Goal: Information Seeking & Learning: Learn about a topic

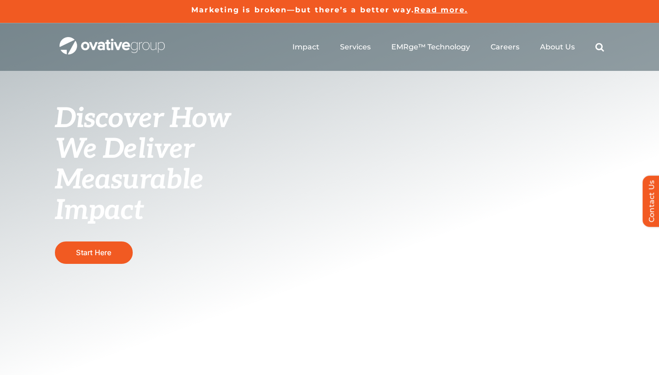
click at [369, 115] on div "Discover How We Deliver Measurable Impact This is where we raise the bar Start …" at bounding box center [329, 217] width 659 height 389
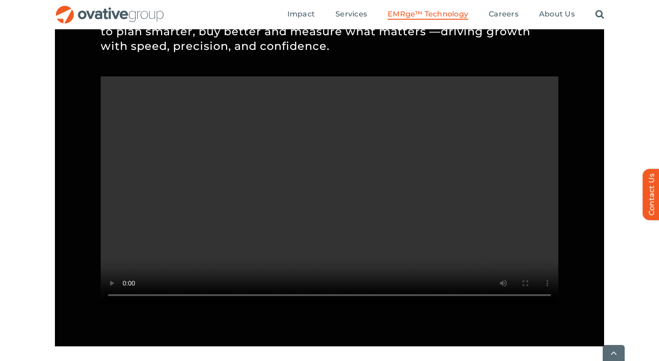
scroll to position [839, 0]
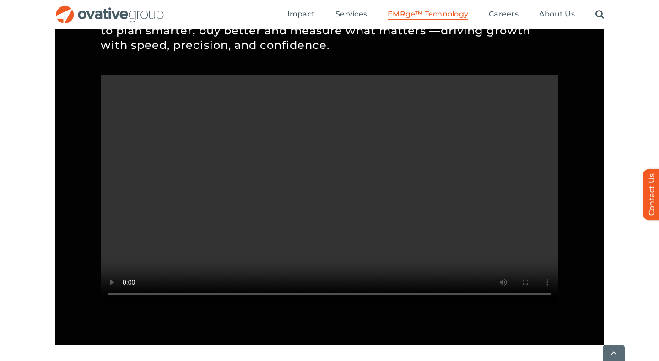
click at [512, 305] on video "Sorry, your browser doesn't support embedded videos." at bounding box center [330, 190] width 458 height 229
click at [412, 280] on video "Sorry, your browser doesn't support embedded videos." at bounding box center [330, 190] width 458 height 229
click at [413, 280] on video "Sorry, your browser doesn't support embedded videos." at bounding box center [330, 190] width 458 height 229
click at [197, 305] on video "Sorry, your browser doesn't support embedded videos." at bounding box center [330, 190] width 458 height 229
drag, startPoint x: 193, startPoint y: 322, endPoint x: 140, endPoint y: 323, distance: 52.7
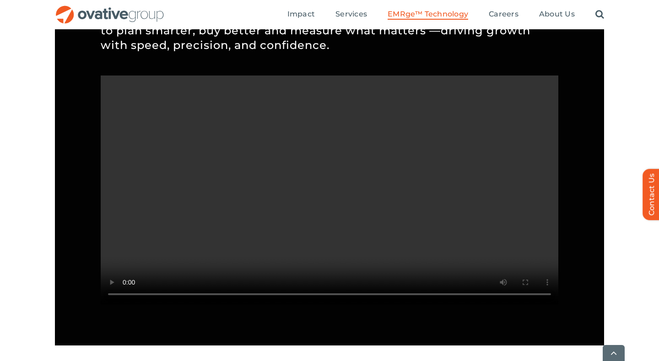
click at [140, 305] on video "Sorry, your browser doesn't support embedded videos." at bounding box center [330, 190] width 458 height 229
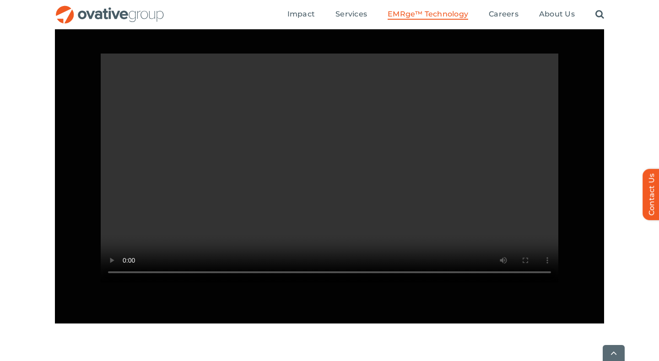
scroll to position [865, 0]
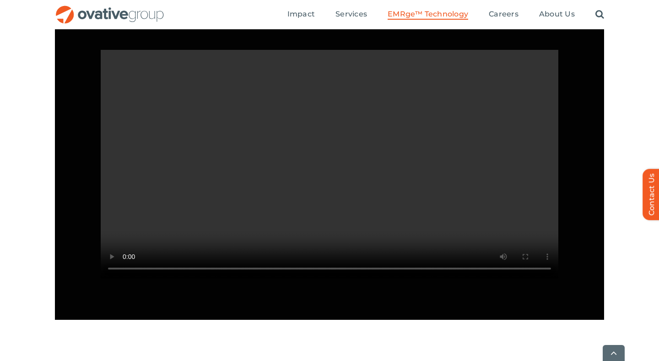
click at [405, 198] on video "Sorry, your browser doesn't support embedded videos." at bounding box center [330, 164] width 458 height 229
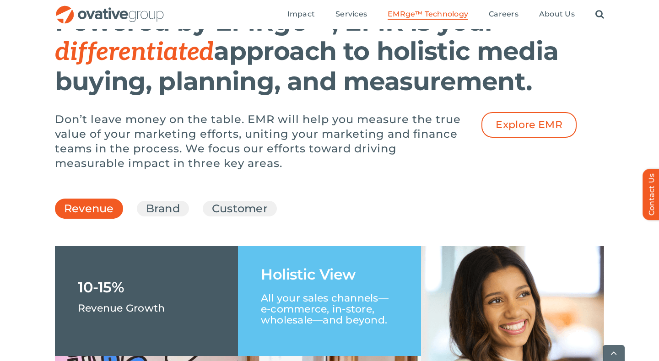
scroll to position [1221, 0]
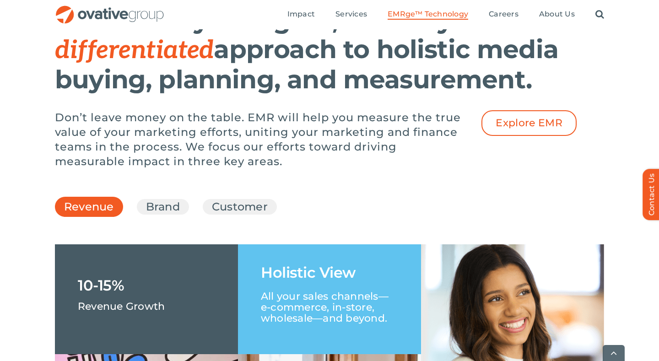
click at [174, 219] on ul "Revenue Brand Customer" at bounding box center [330, 207] width 550 height 25
click at [173, 215] on link "Brand" at bounding box center [163, 207] width 34 height 16
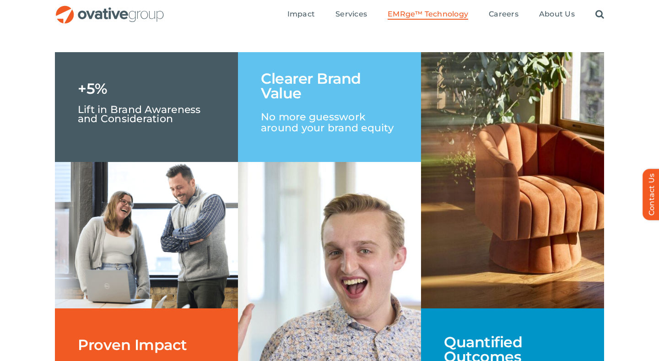
scroll to position [1382, 0]
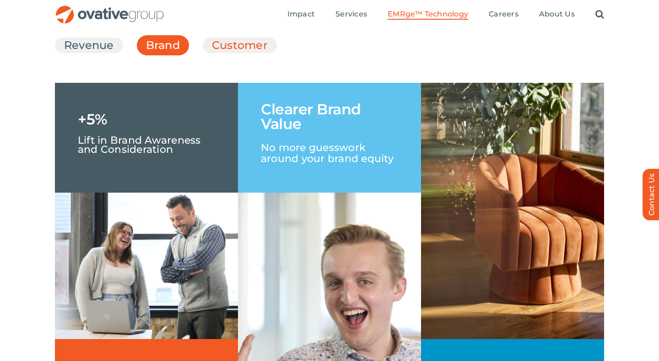
click at [225, 53] on link "Customer" at bounding box center [240, 46] width 56 height 16
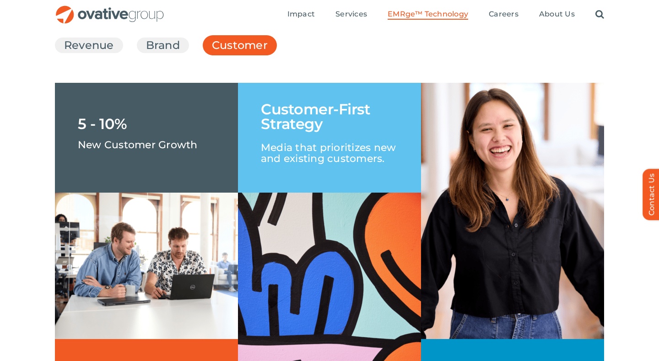
click at [173, 58] on ul "Revenue Brand Customer" at bounding box center [330, 45] width 550 height 25
click at [177, 53] on link "Brand" at bounding box center [163, 46] width 34 height 16
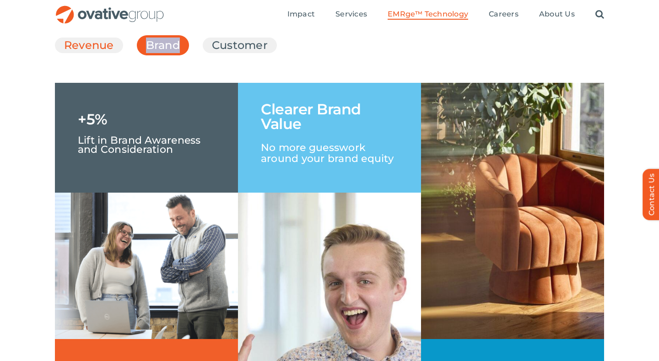
click at [98, 53] on link "Revenue" at bounding box center [89, 46] width 50 height 16
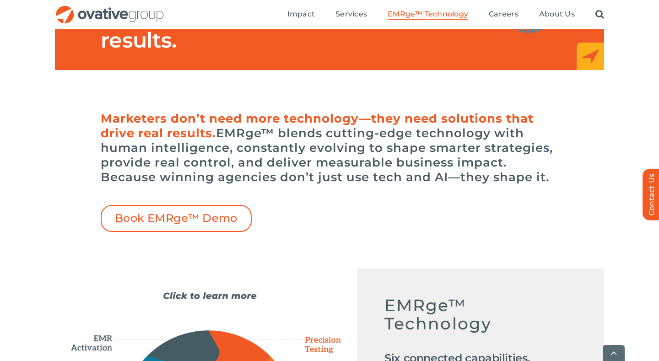
scroll to position [193, 0]
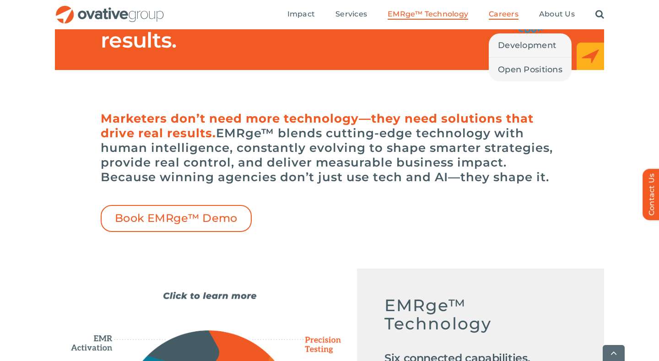
click at [509, 15] on span "Careers" at bounding box center [504, 14] width 30 height 9
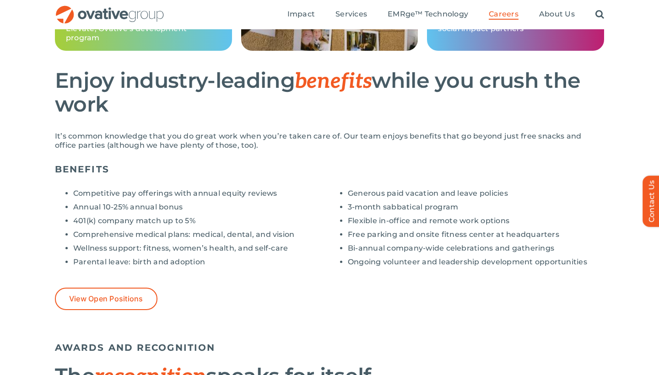
scroll to position [629, 0]
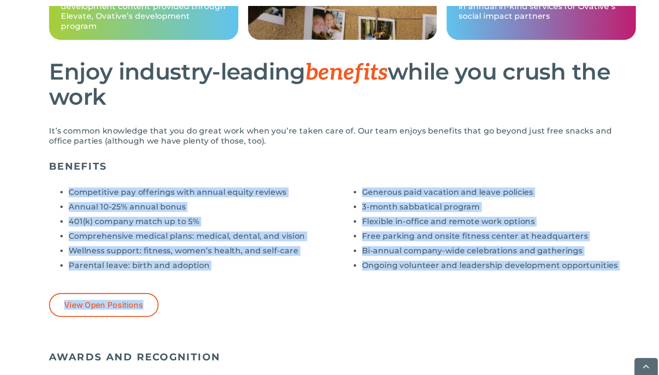
drag, startPoint x: 66, startPoint y: 180, endPoint x: 427, endPoint y: 287, distance: 376.3
click at [427, 287] on div "Competitive pay offerings with annual equity reviews Annual 10-25% annual bonus…" at bounding box center [330, 256] width 550 height 129
click at [427, 299] on div "View Open Positions" at bounding box center [330, 310] width 550 height 22
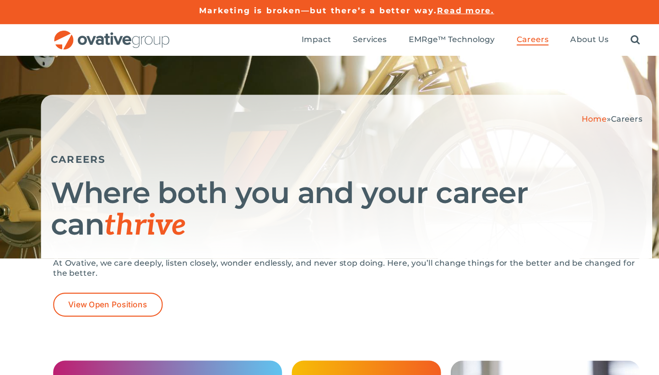
scroll to position [0, 0]
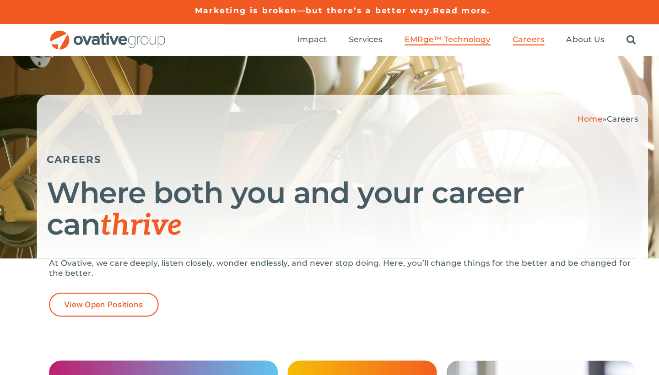
click at [432, 37] on span "EMRge™ Technology" at bounding box center [428, 37] width 81 height 9
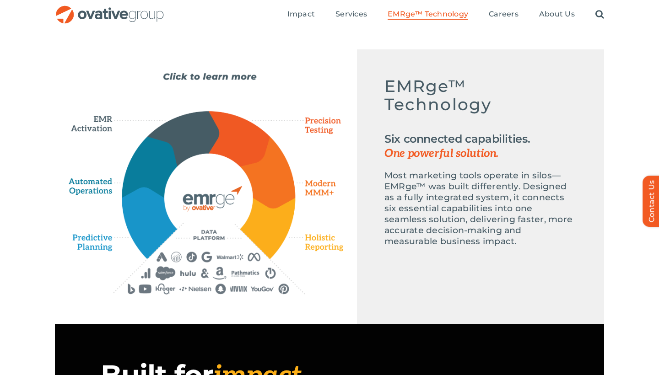
scroll to position [391, 0]
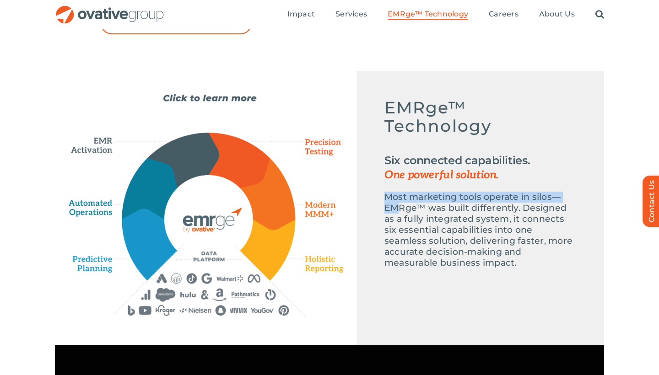
drag, startPoint x: 384, startPoint y: 194, endPoint x: 399, endPoint y: 212, distance: 23.5
click at [399, 212] on div "Emerge-asset EMRge™ Technology Six connected capabilities. One powerful solutio…" at bounding box center [480, 188] width 247 height 234
click at [398, 212] on p "Most marketing tools operate in silos—EMRge™ was built differently. Designed as…" at bounding box center [481, 230] width 192 height 77
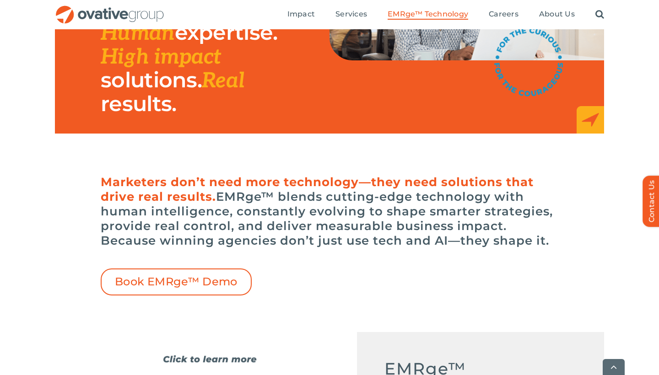
scroll to position [129, 0]
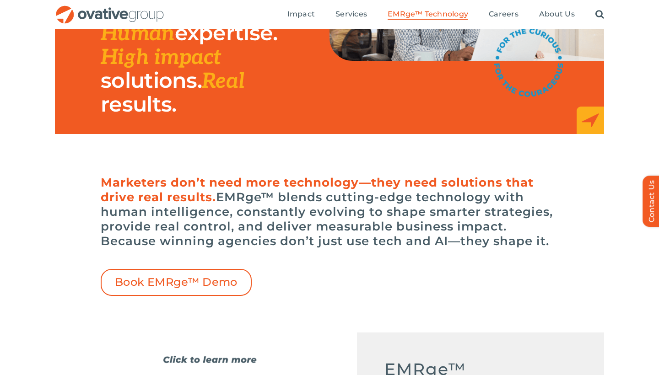
drag, startPoint x: 217, startPoint y: 197, endPoint x: 550, endPoint y: 235, distance: 335.6
click at [550, 235] on h6 "Marketers don’t need more technology—they need solutions that drive real result…" at bounding box center [330, 211] width 458 height 73
copy h6 "Marketers don’t need more technology—they need solutions that drive real result…"
